Goal: Check status: Check status

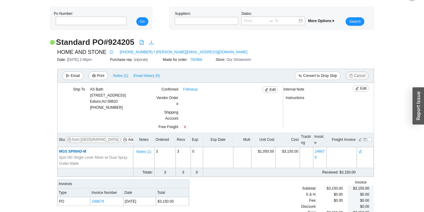
scroll to position [25, 0]
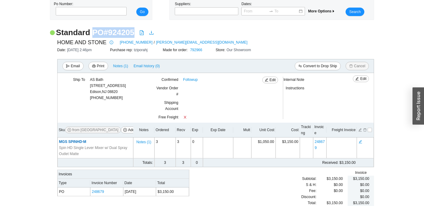
drag, startPoint x: 130, startPoint y: 34, endPoint x: 91, endPoint y: 34, distance: 38.8
click at [91, 34] on div "Standard PO # 924205" at bounding box center [212, 32] width 324 height 11
copy h2 "PO # 924205"
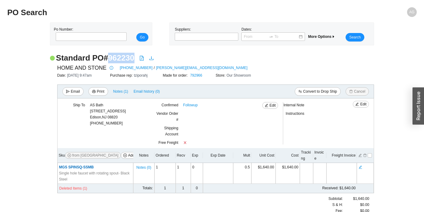
drag, startPoint x: 134, startPoint y: 58, endPoint x: 109, endPoint y: 58, distance: 24.8
click at [109, 58] on div "Standard PO # 962230" at bounding box center [212, 58] width 324 height 11
copy h2 "962230"
click at [124, 57] on h2 "Standard PO # 962230" at bounding box center [95, 58] width 78 height 11
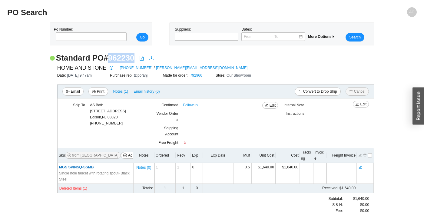
copy h2 "962230"
